Goal: Task Accomplishment & Management: Complete application form

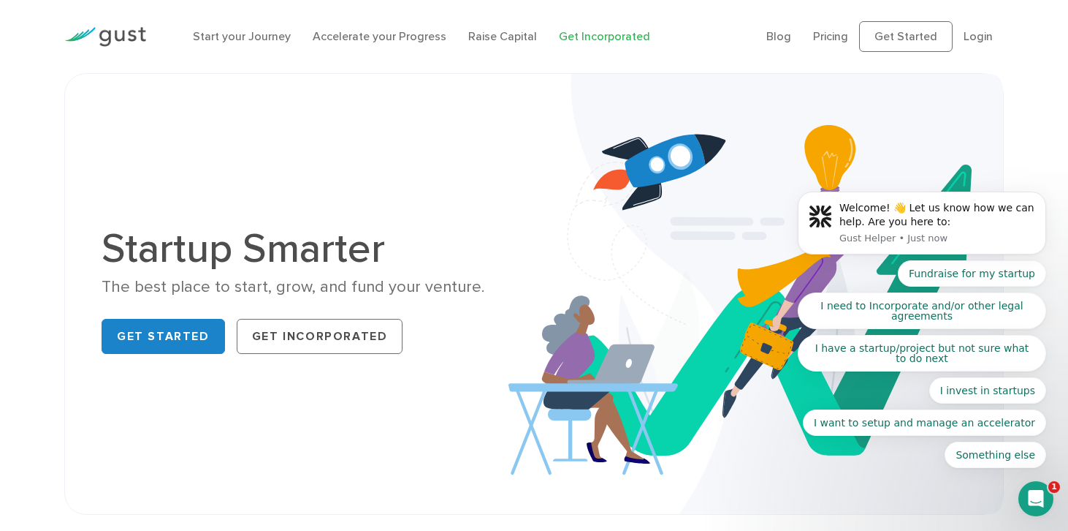
click at [611, 38] on link "Get Incorporated" at bounding box center [604, 36] width 91 height 14
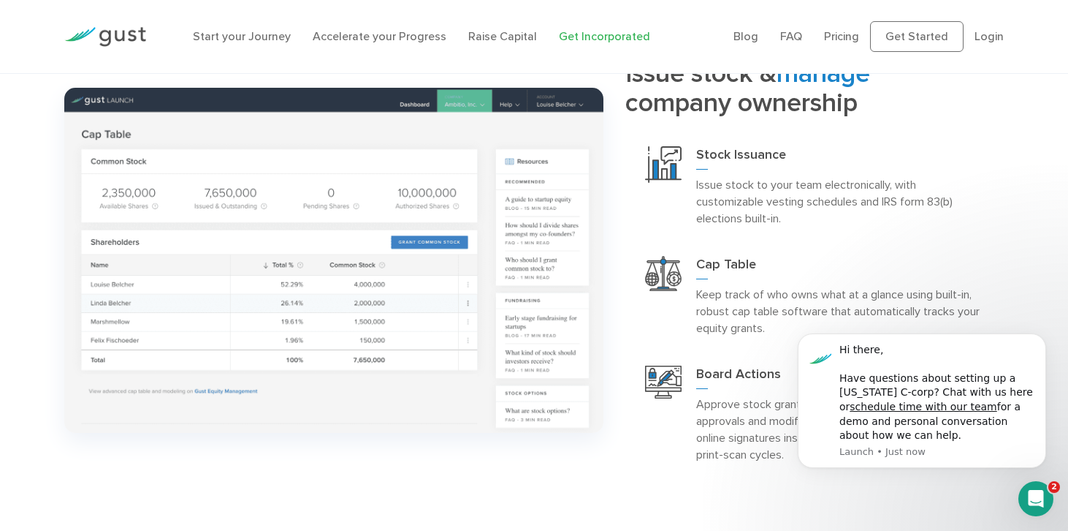
scroll to position [1260, 0]
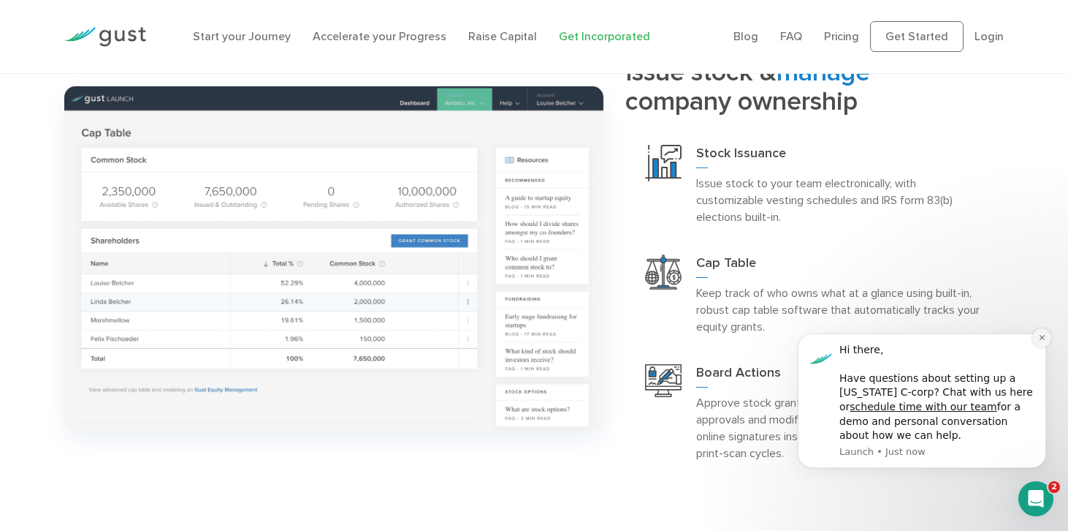
click at [1040, 339] on icon "Dismiss notification" at bounding box center [1043, 337] width 8 height 8
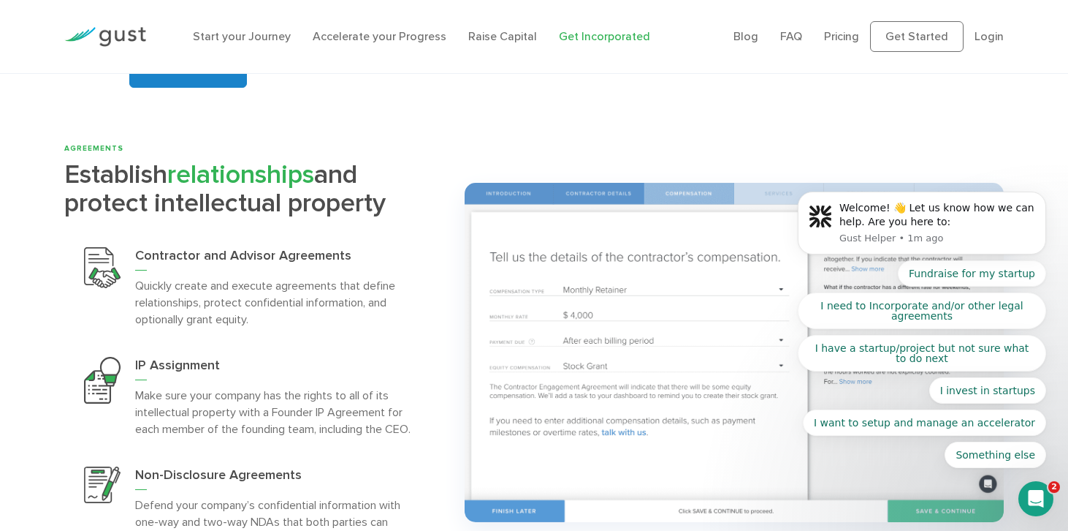
scroll to position [2831, 0]
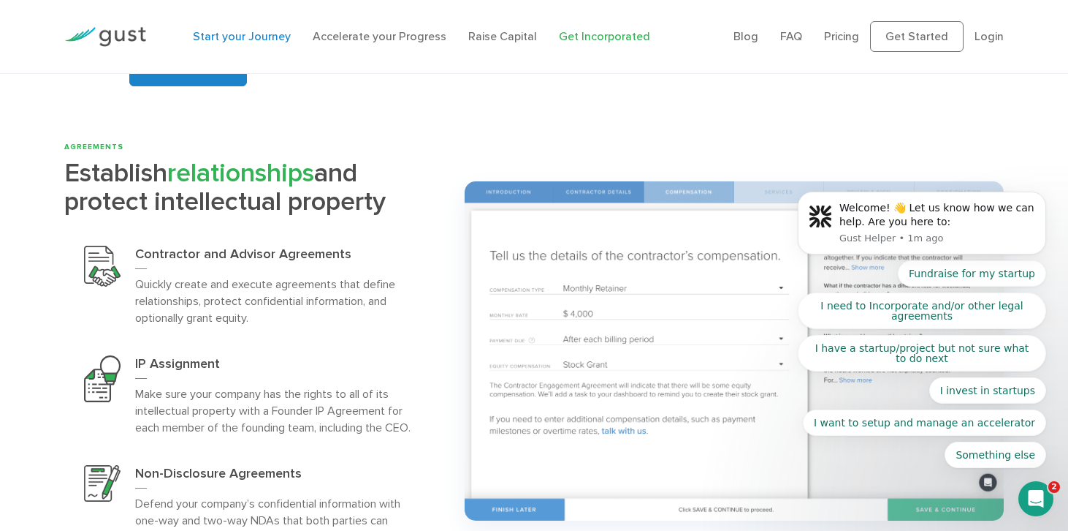
click at [262, 37] on link "Start your Journey" at bounding box center [242, 36] width 98 height 14
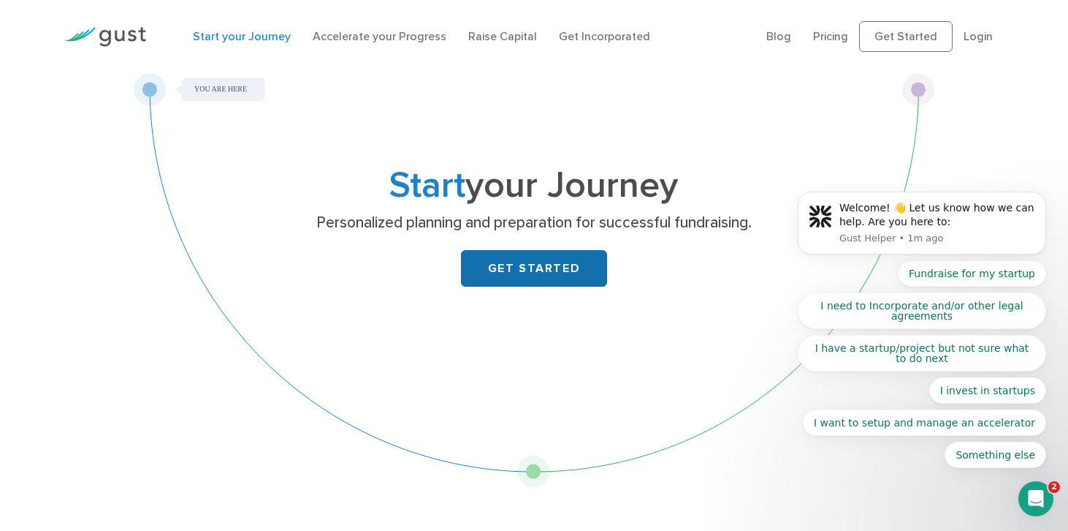
click at [561, 267] on link "GET STARTED" at bounding box center [534, 268] width 146 height 37
